Goal: Task Accomplishment & Management: Manage account settings

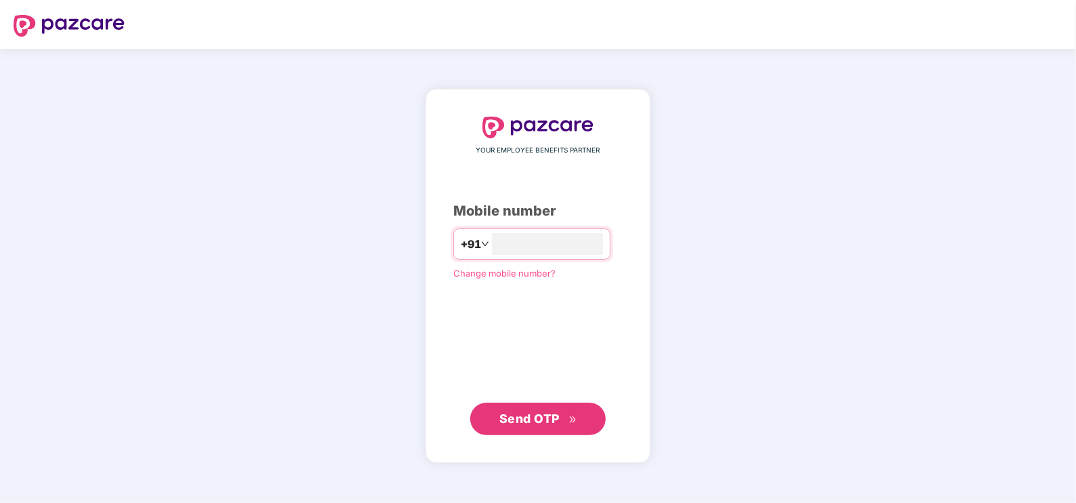
type input "**********"
click at [539, 419] on span "Send OTP" at bounding box center [529, 418] width 60 height 14
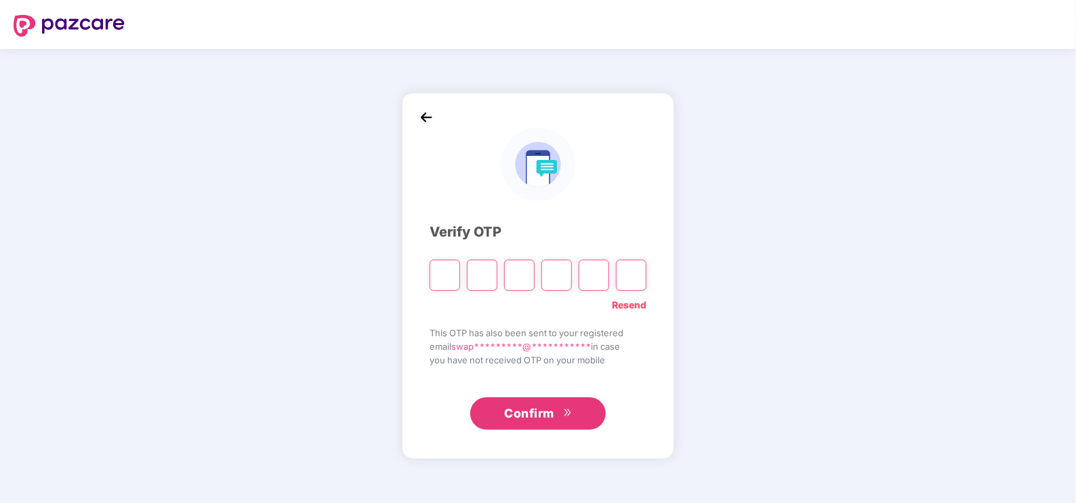
type input "*"
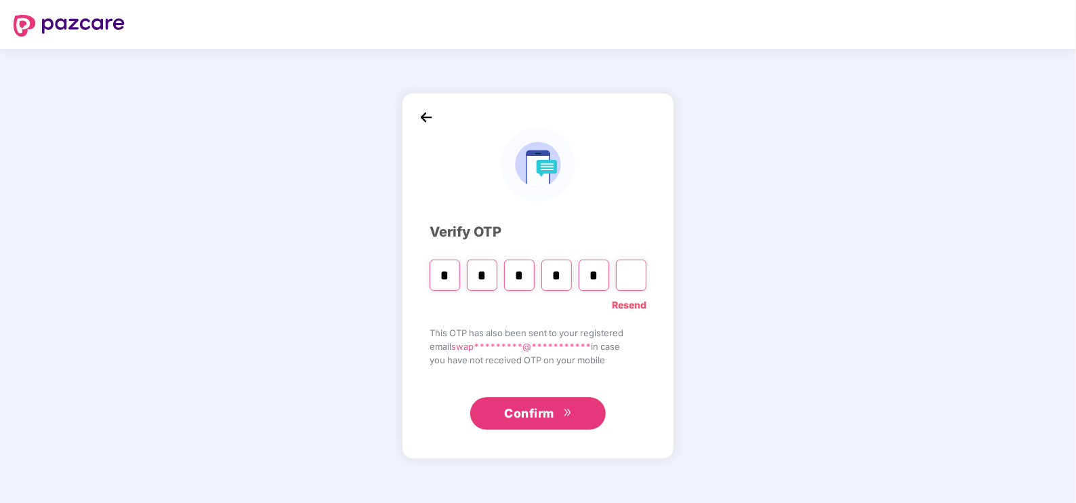
type input "*"
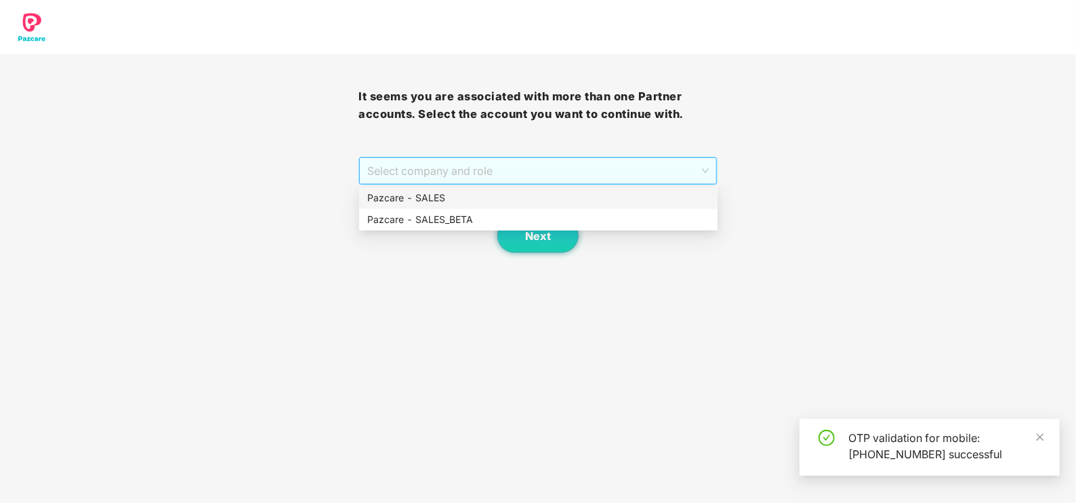
click at [450, 166] on span "Select company and role" at bounding box center [537, 171] width 341 height 26
click at [440, 195] on div "Pazcare - SALES" at bounding box center [538, 197] width 342 height 15
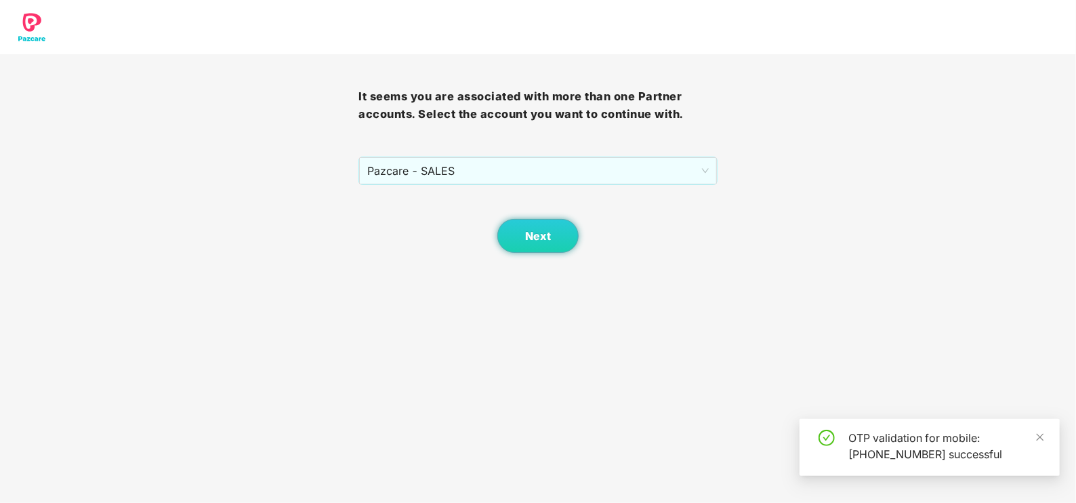
click at [569, 216] on div "Next" at bounding box center [537, 219] width 358 height 68
click at [529, 251] on button "Next" at bounding box center [537, 236] width 81 height 34
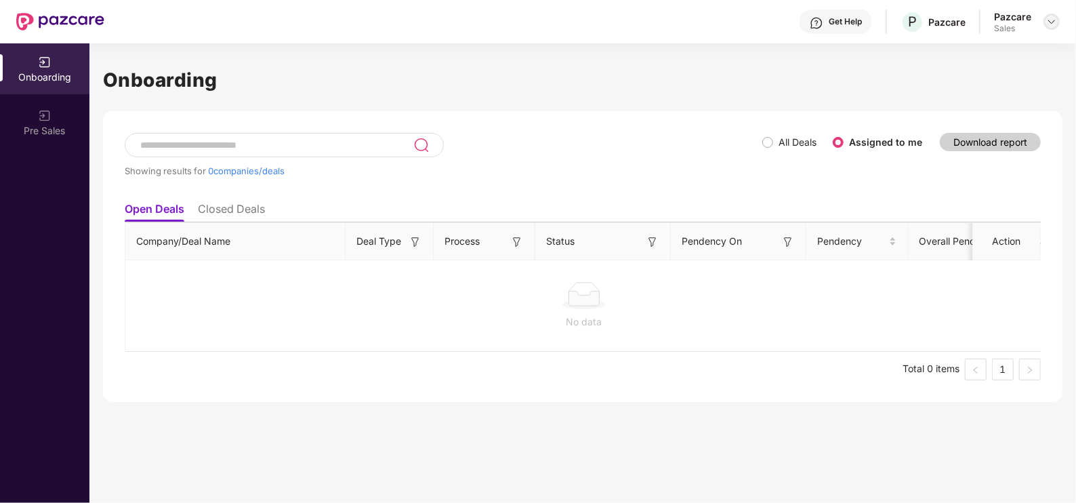
click at [1044, 25] on div at bounding box center [1051, 22] width 16 height 16
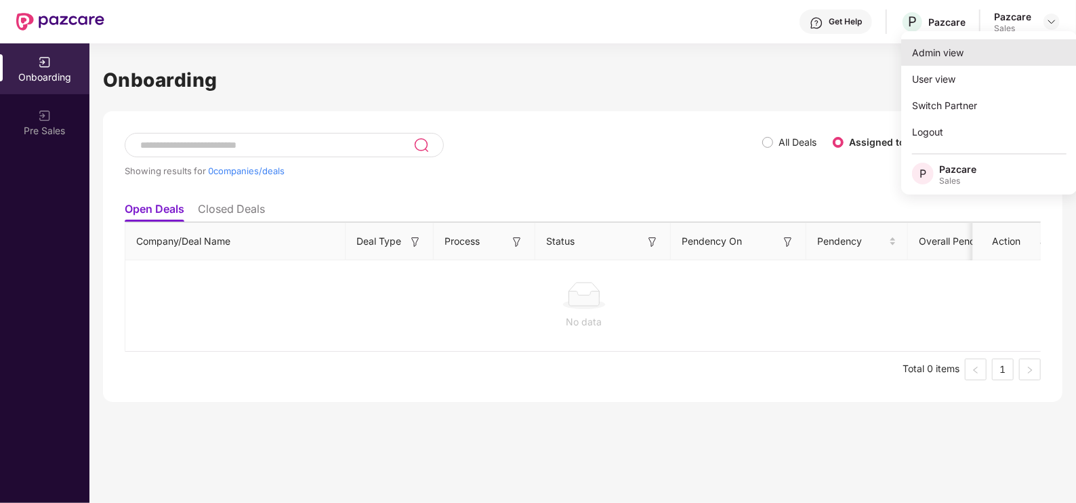
click at [993, 51] on div "Admin view" at bounding box center [989, 52] width 176 height 26
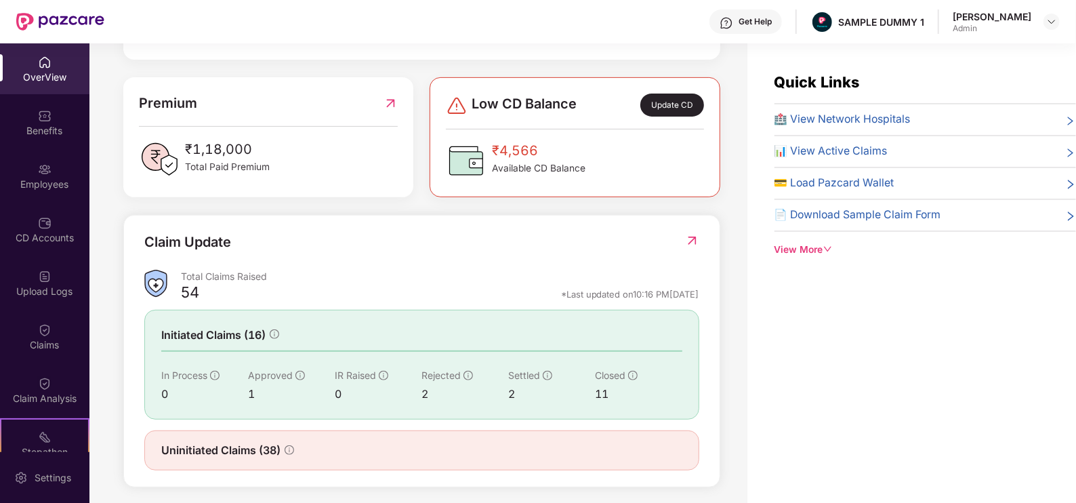
scroll to position [336, 0]
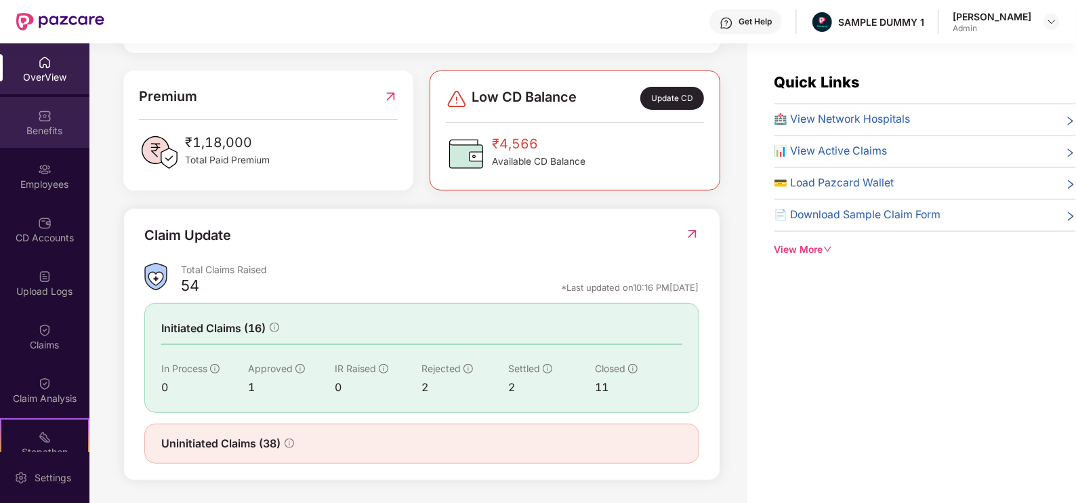
click at [72, 141] on div "Benefits" at bounding box center [44, 122] width 89 height 51
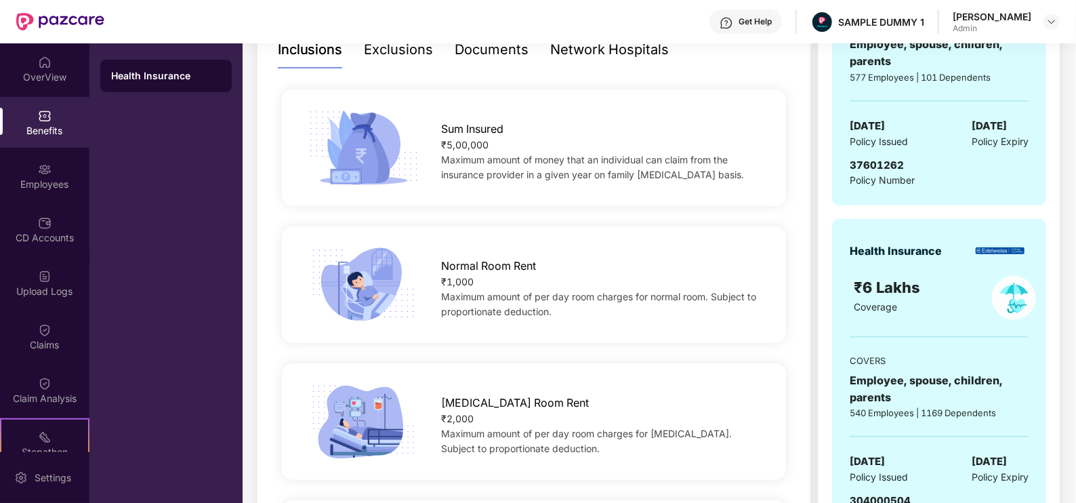
scroll to position [167, 0]
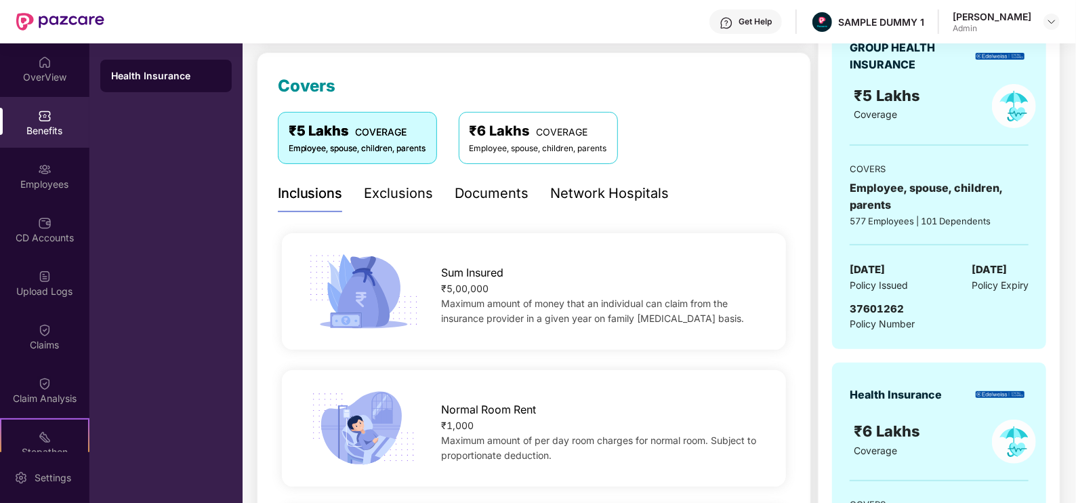
click at [396, 194] on div "Exclusions" at bounding box center [398, 193] width 69 height 21
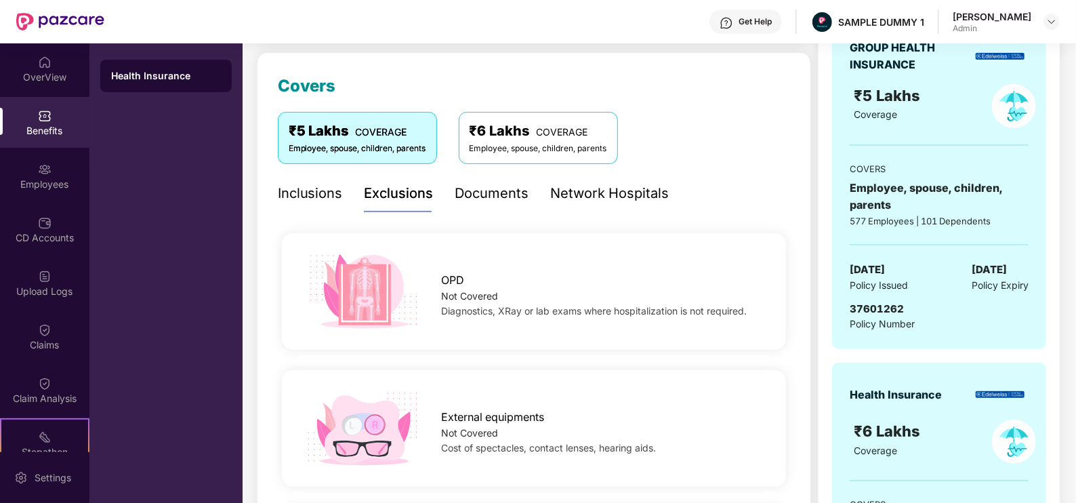
click at [503, 191] on div "Documents" at bounding box center [492, 193] width 74 height 21
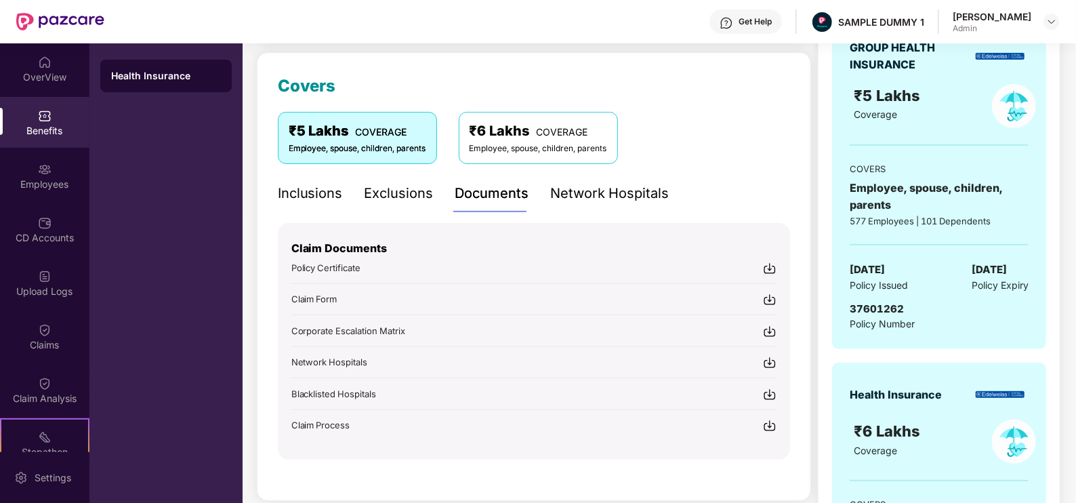
click at [623, 205] on div "Network Hospitals" at bounding box center [610, 193] width 119 height 37
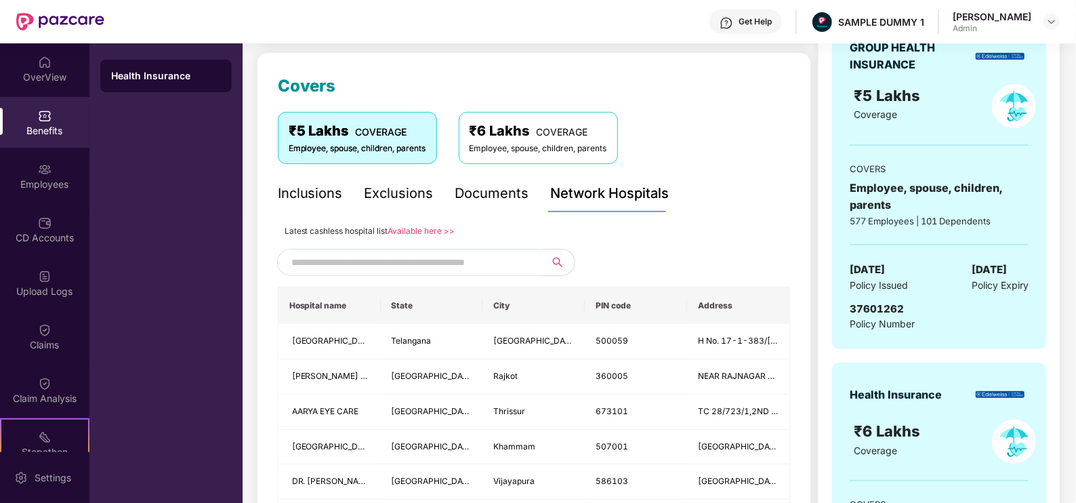
click at [401, 257] on input "text" at bounding box center [407, 262] width 232 height 20
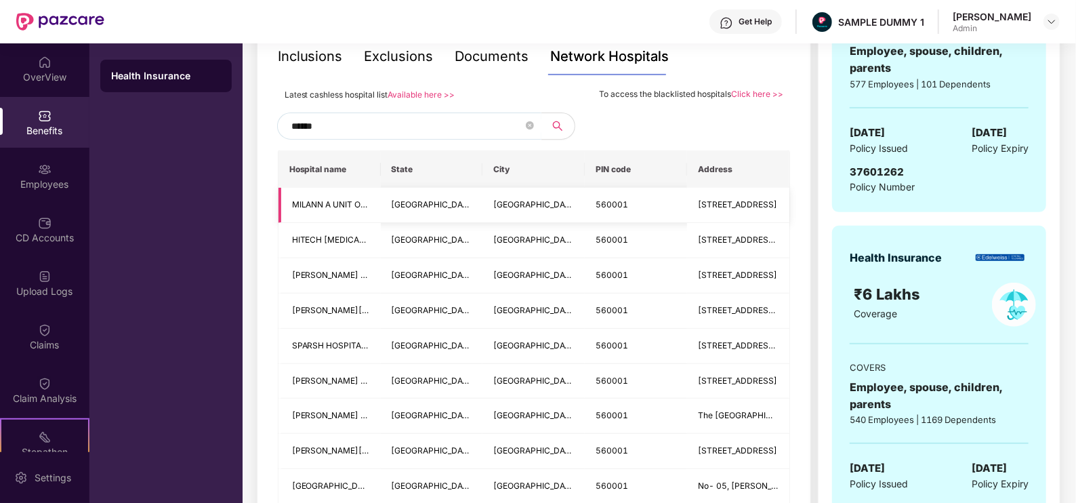
scroll to position [318, 0]
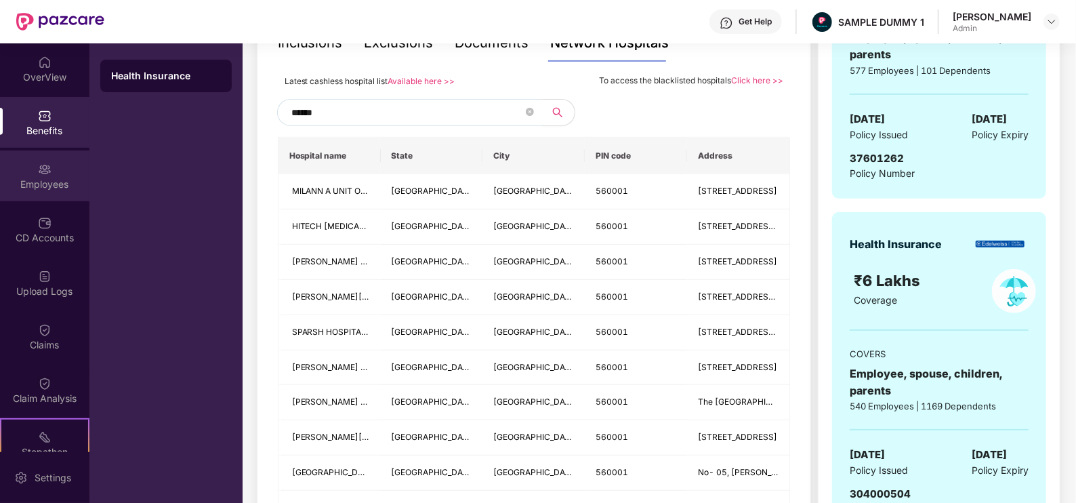
type input "******"
click at [24, 176] on div "Employees" at bounding box center [44, 175] width 89 height 51
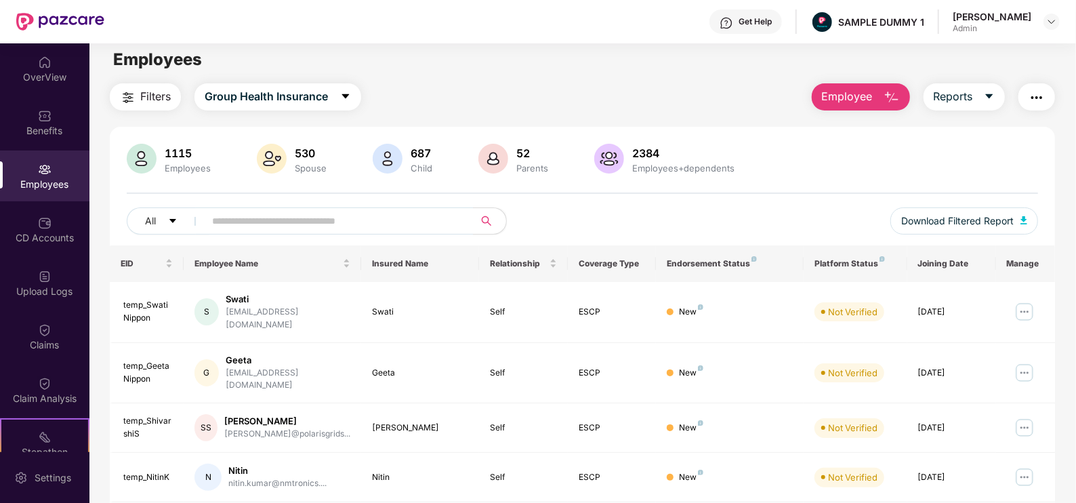
scroll to position [0, 0]
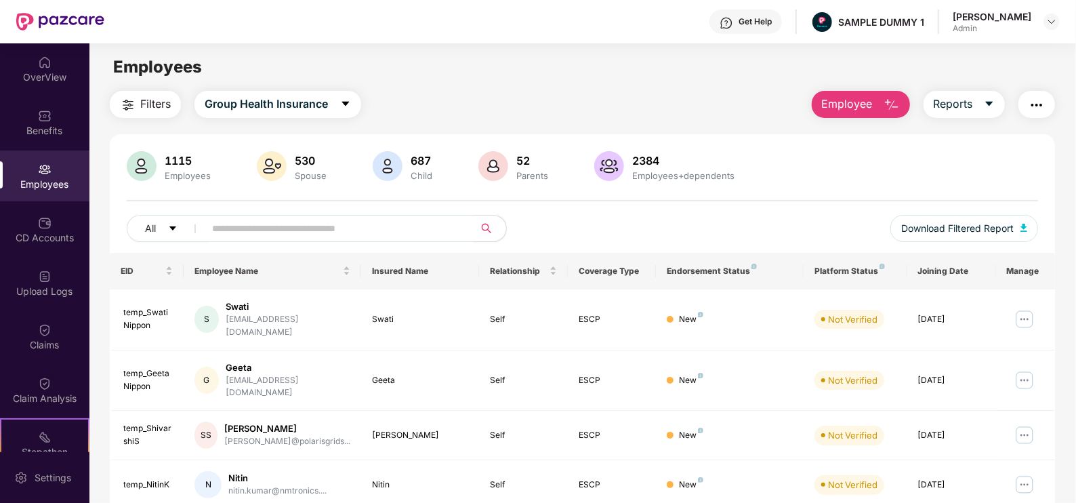
click at [857, 92] on button "Employee" at bounding box center [860, 104] width 98 height 27
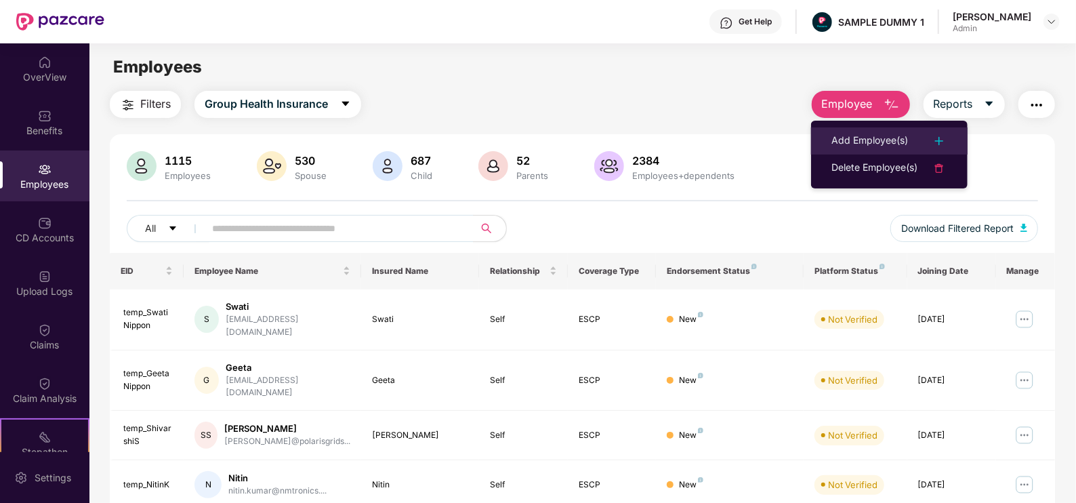
click at [880, 137] on div "Add Employee(s)" at bounding box center [869, 141] width 77 height 16
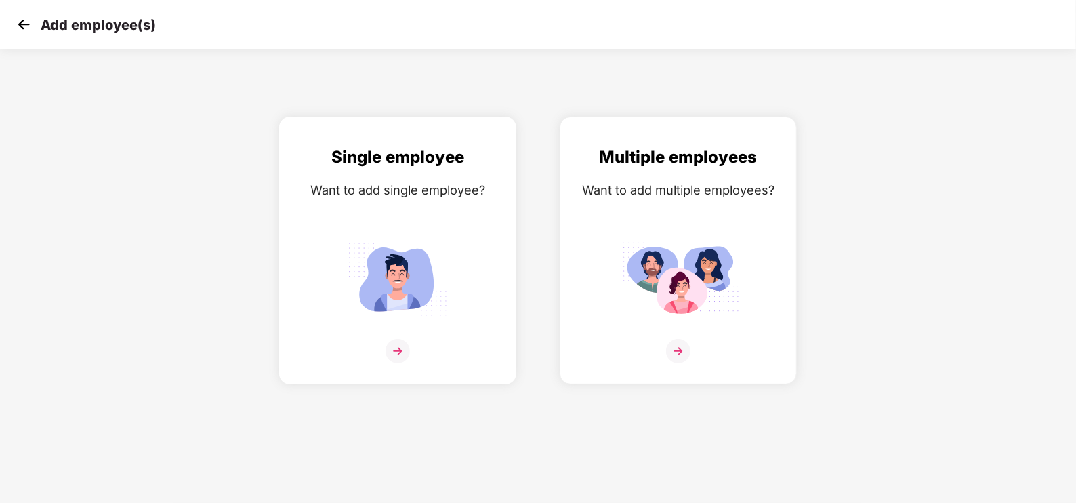
click at [408, 204] on div "Single employee Want to add single employee?" at bounding box center [397, 262] width 209 height 236
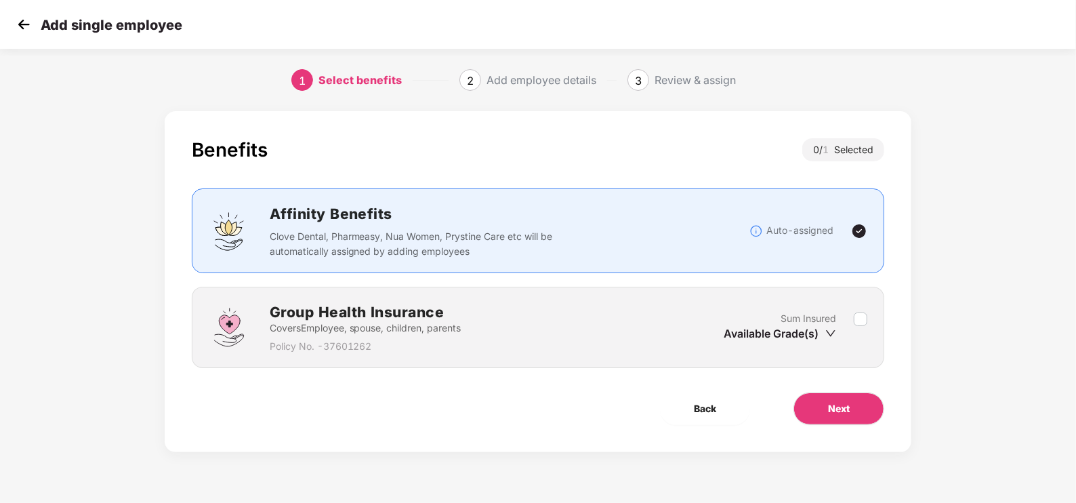
click at [864, 326] on label at bounding box center [860, 327] width 14 height 33
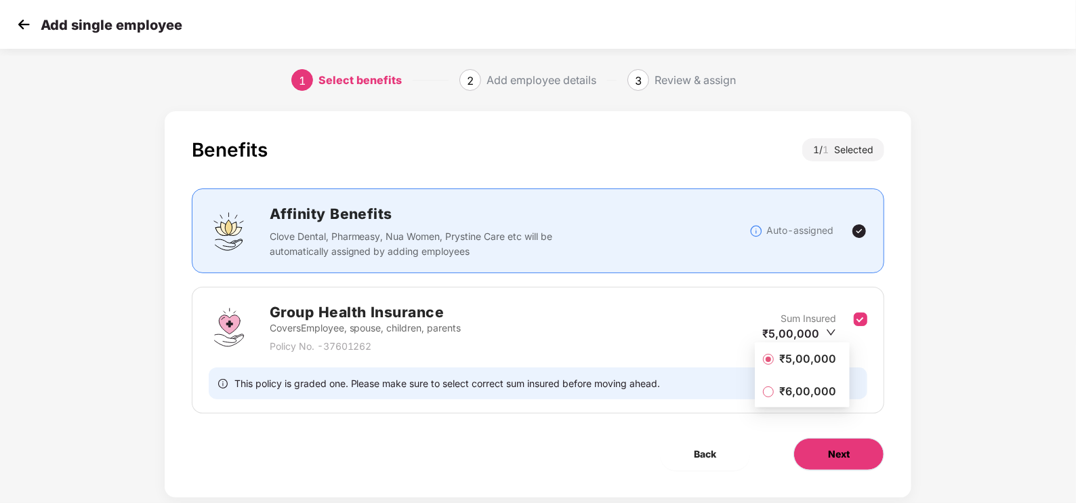
click at [845, 449] on span "Next" at bounding box center [839, 453] width 22 height 15
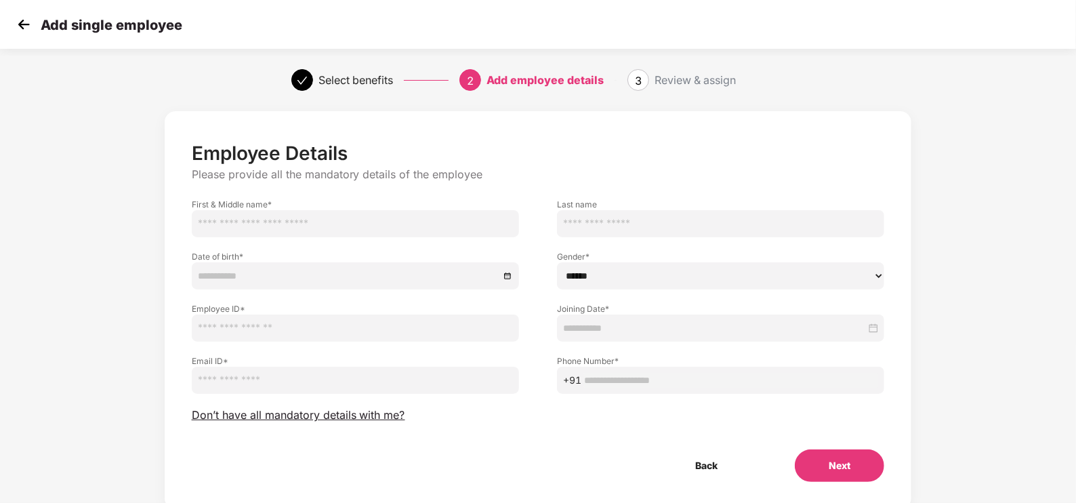
click at [10, 19] on div "Add single employee" at bounding box center [538, 24] width 1076 height 49
click at [26, 24] on img at bounding box center [24, 24] width 20 height 20
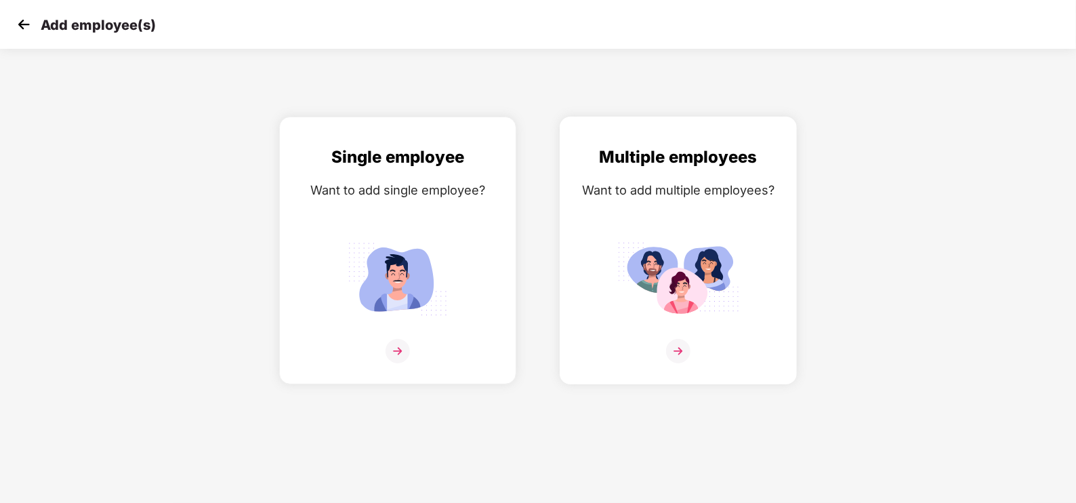
click at [668, 335] on div "Multiple employees Want to add multiple employees?" at bounding box center [678, 262] width 209 height 236
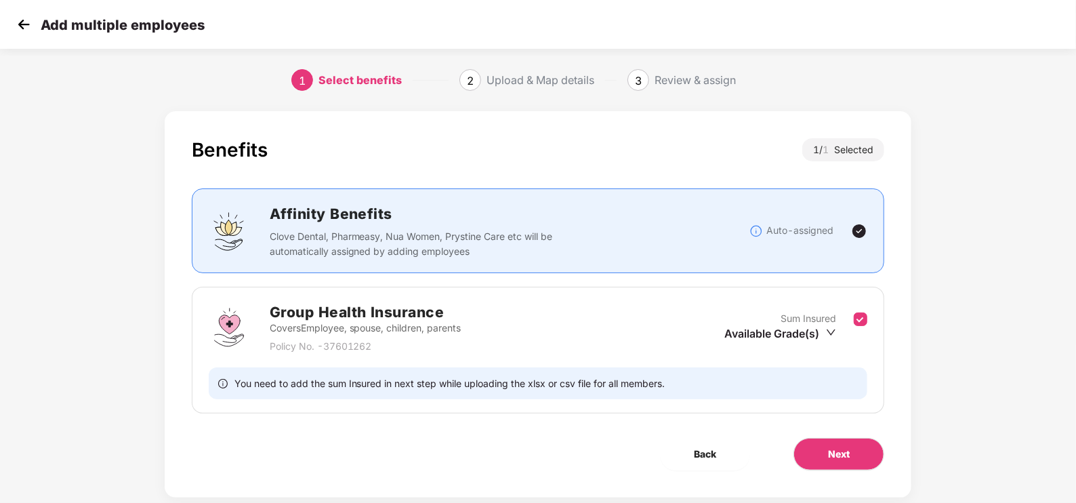
click at [28, 33] on img at bounding box center [24, 24] width 20 height 20
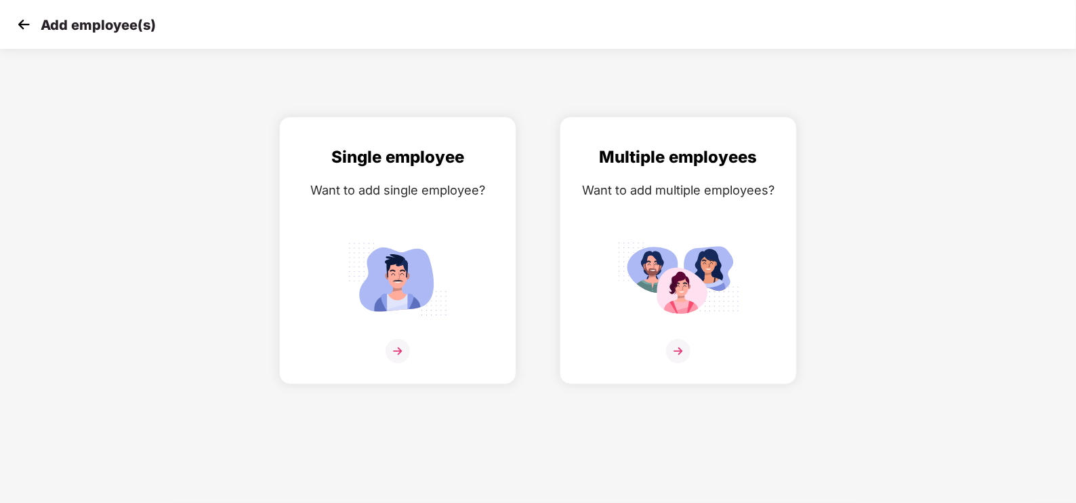
click at [28, 33] on img at bounding box center [24, 24] width 20 height 20
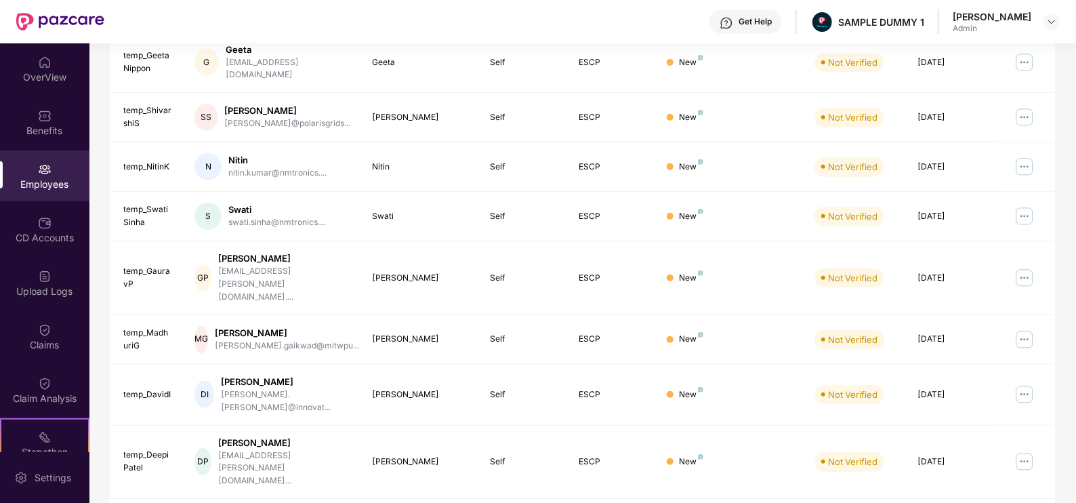
scroll to position [328, 0]
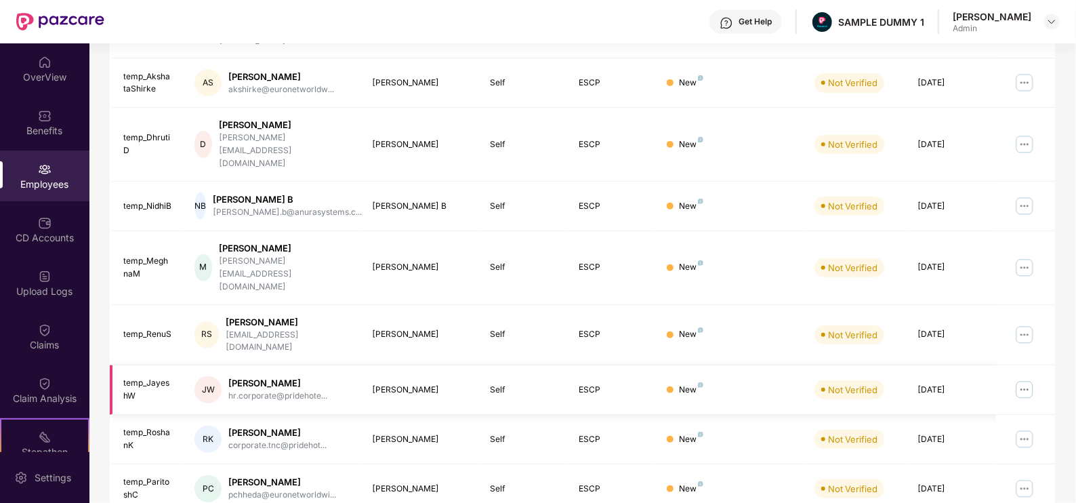
scroll to position [313, 0]
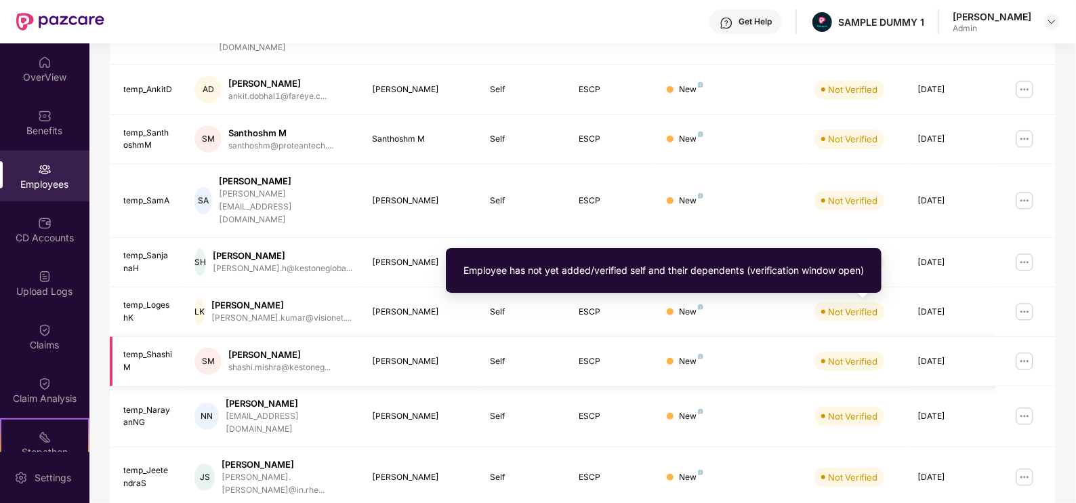
scroll to position [328, 0]
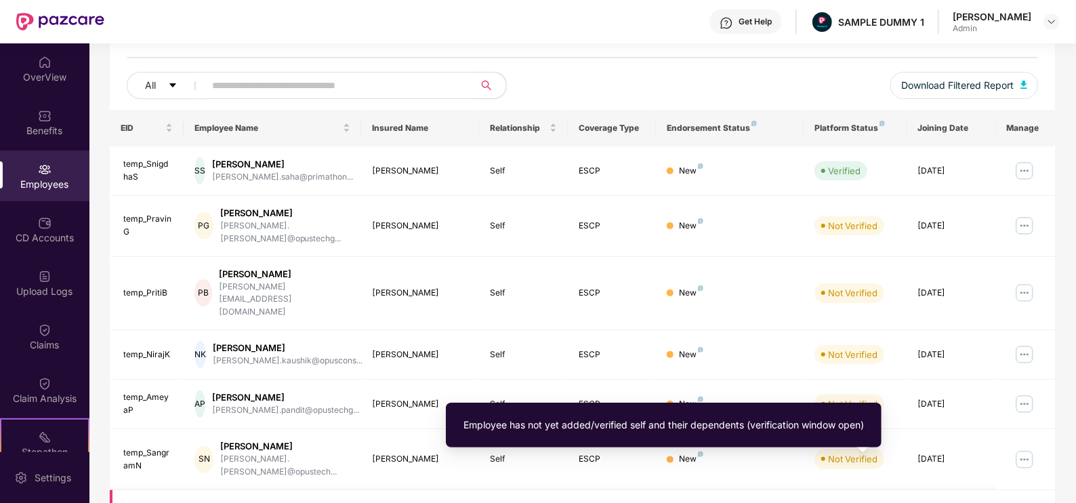
scroll to position [148, 0]
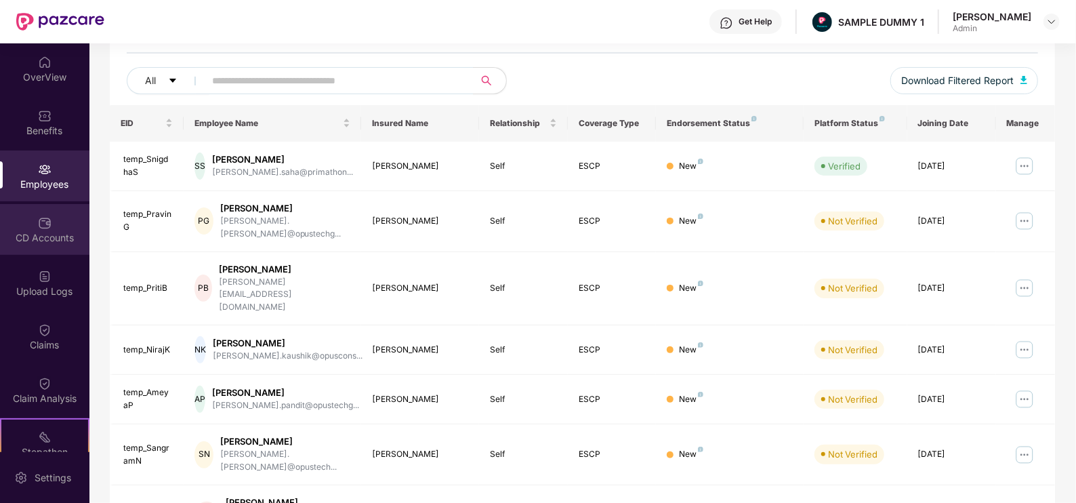
click at [9, 234] on div "CD Accounts" at bounding box center [44, 238] width 89 height 14
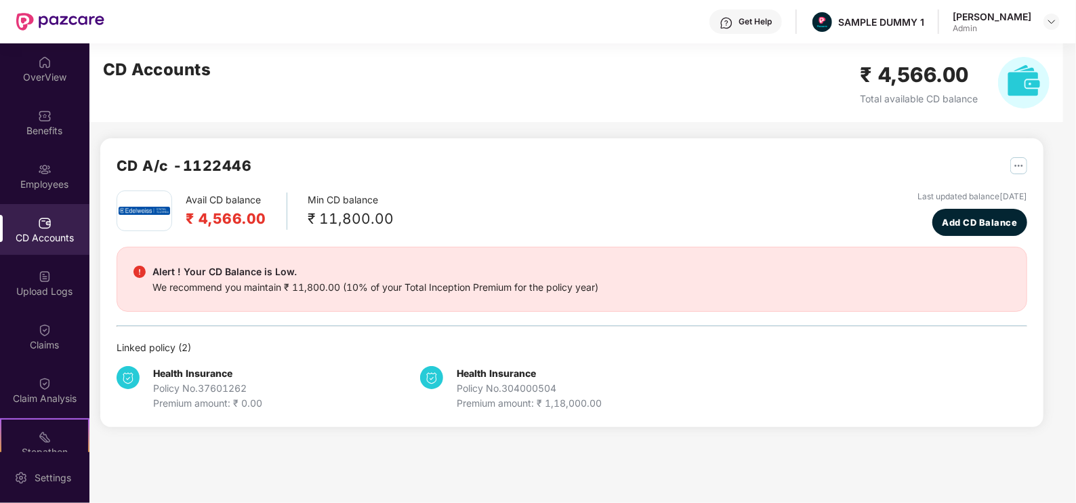
scroll to position [0, 0]
click at [1019, 160] on img "button" at bounding box center [1018, 165] width 17 height 17
click at [22, 361] on div "Claims" at bounding box center [44, 336] width 89 height 51
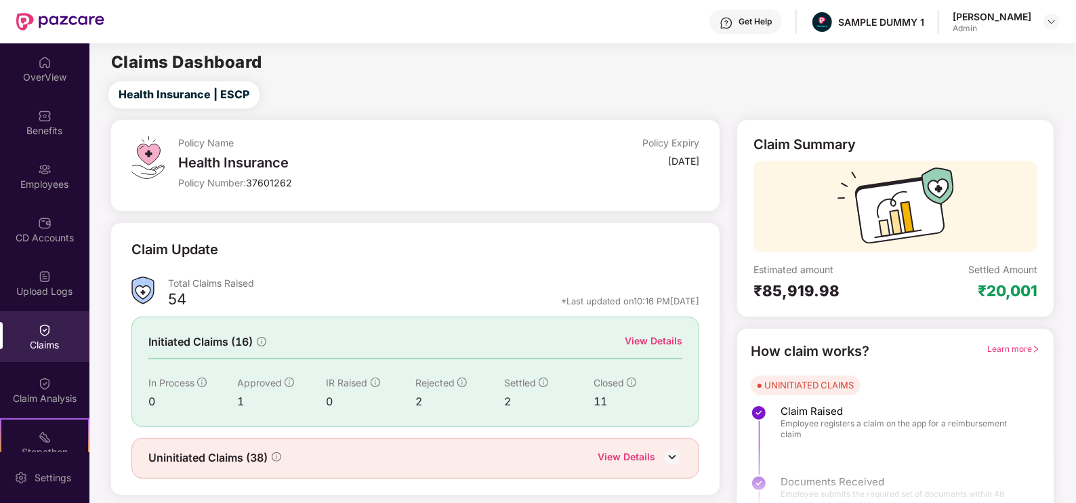
scroll to position [27, 0]
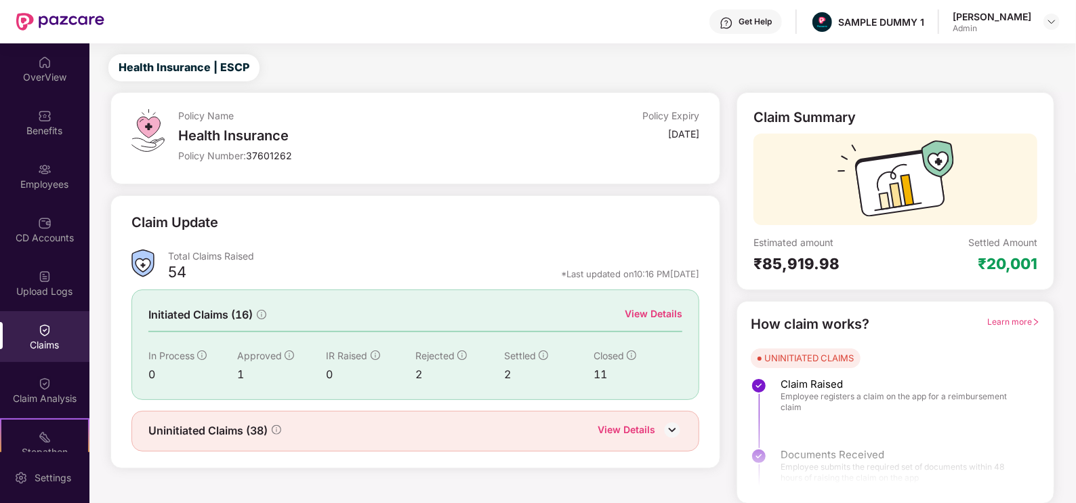
click at [657, 312] on div "View Details" at bounding box center [653, 313] width 58 height 15
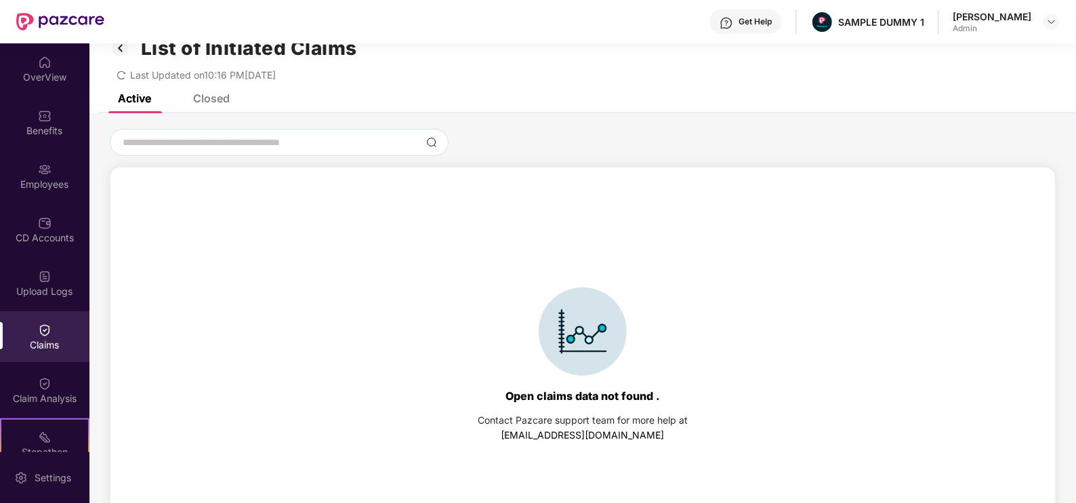
click at [213, 100] on div "Closed" at bounding box center [211, 98] width 37 height 14
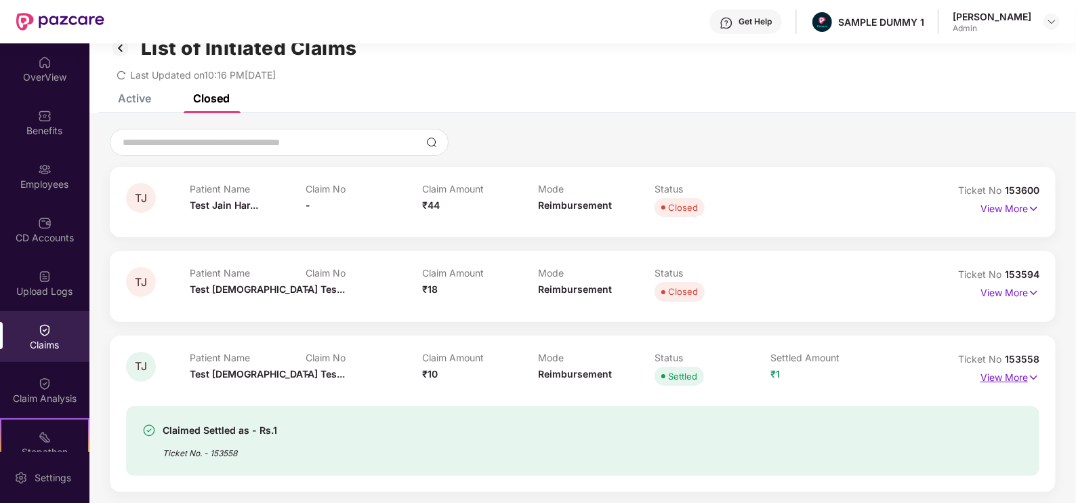
click at [1007, 382] on p "View More" at bounding box center [1009, 375] width 59 height 18
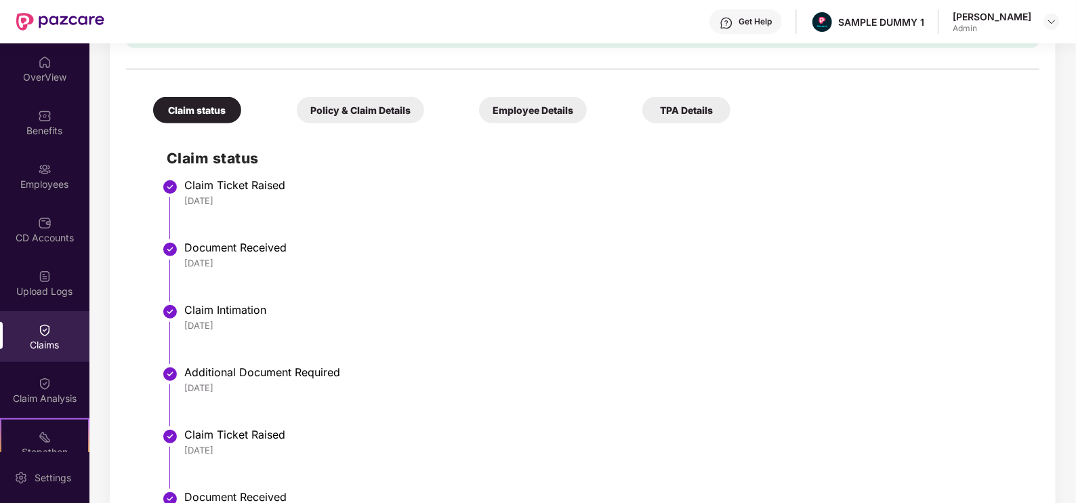
scroll to position [501, 0]
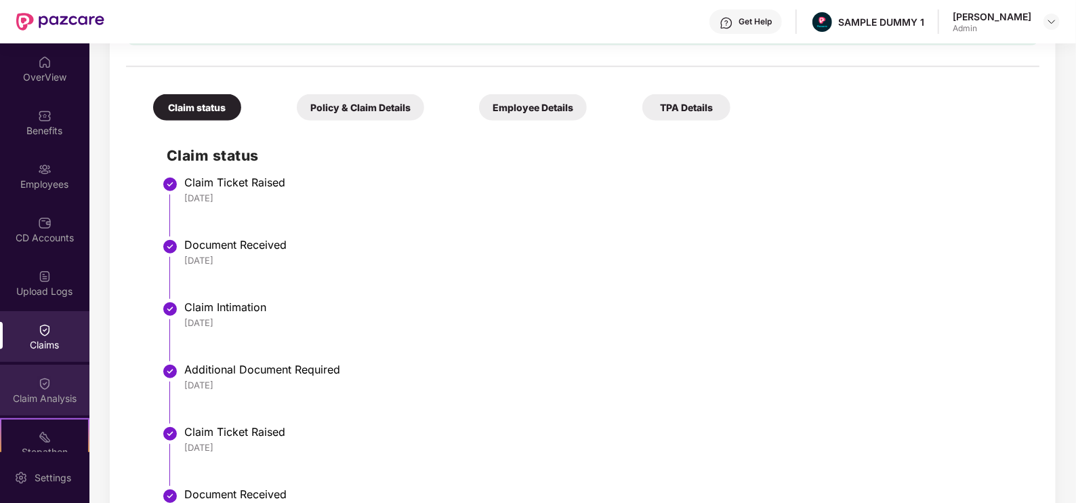
click at [38, 381] on img at bounding box center [45, 384] width 14 height 14
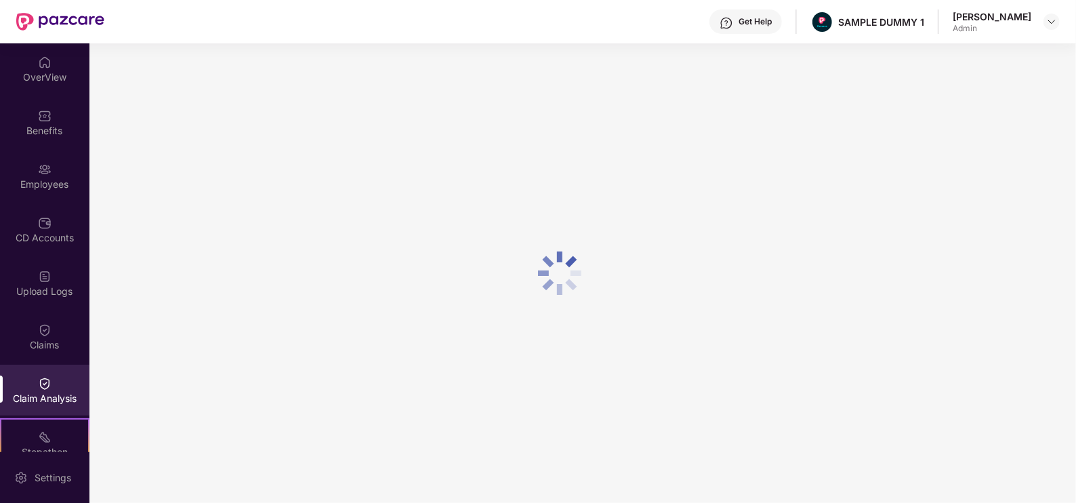
scroll to position [0, 0]
click at [32, 58] on div "OverView" at bounding box center [44, 68] width 89 height 51
